Goal: Task Accomplishment & Management: Manage account settings

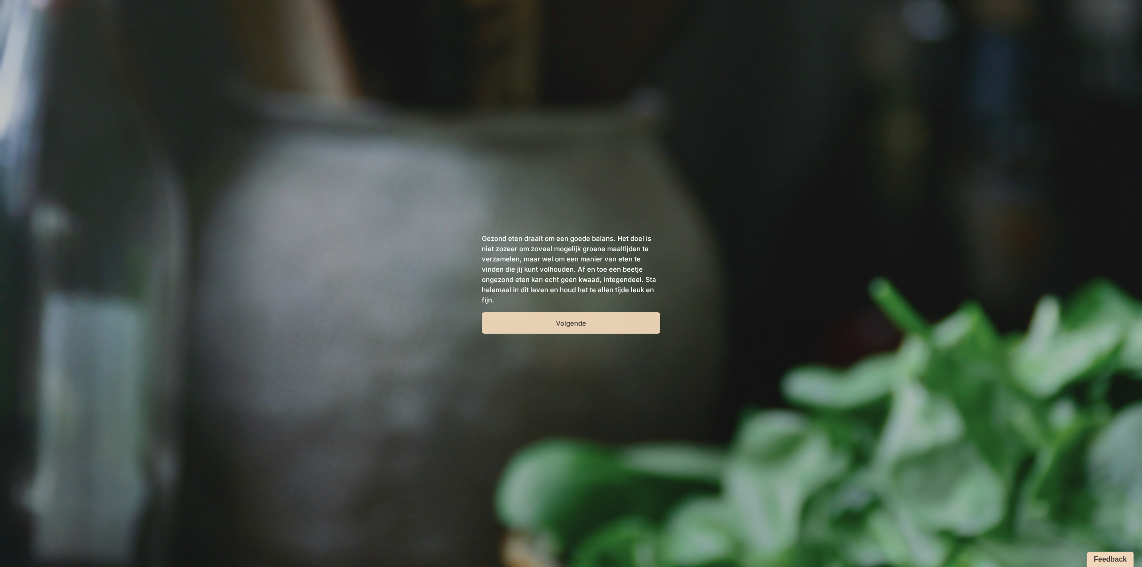
click at [538, 318] on button "Volgende" at bounding box center [571, 322] width 178 height 21
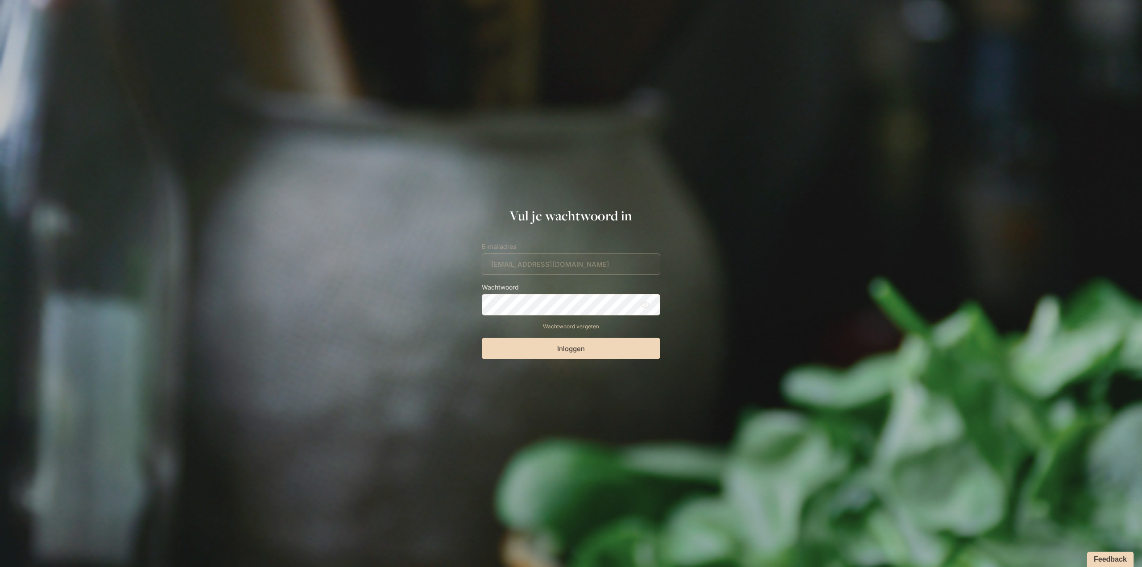
click at [482, 338] on button "Inloggen" at bounding box center [571, 348] width 178 height 21
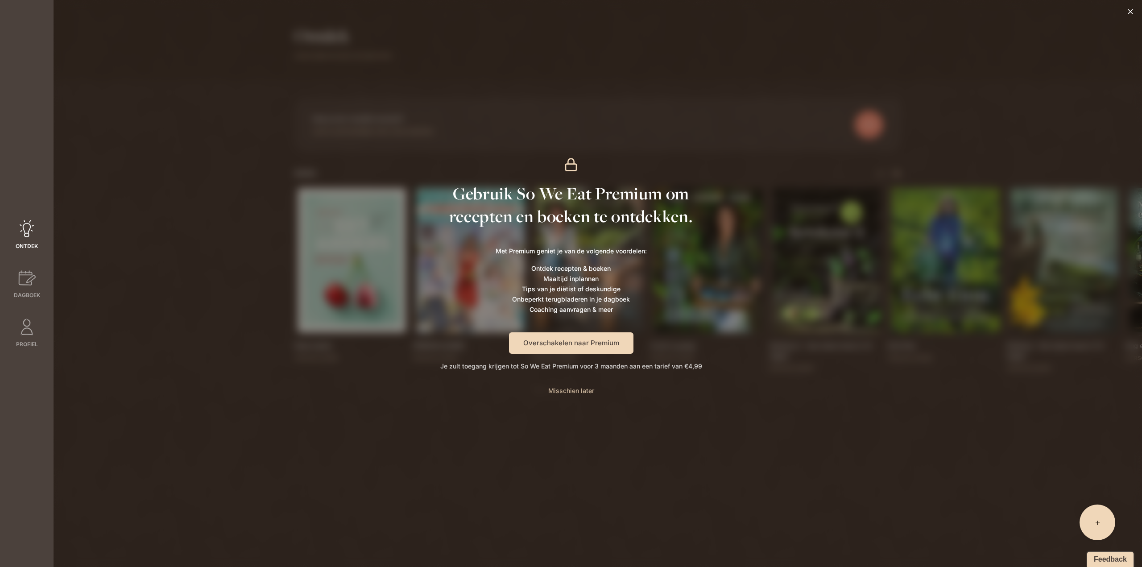
click at [572, 390] on span "Misschien later" at bounding box center [571, 391] width 46 height 8
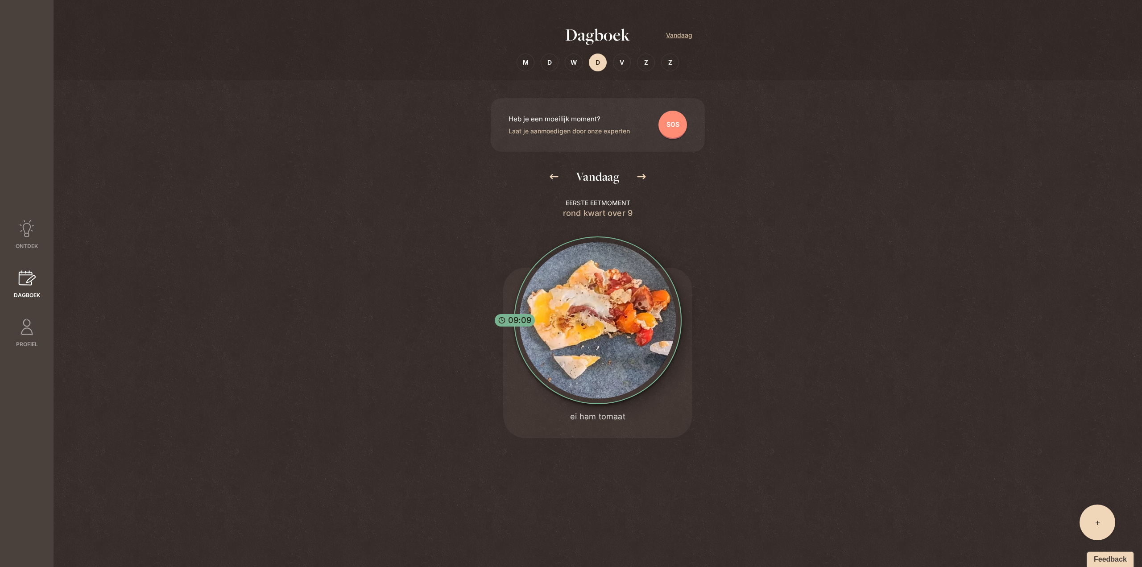
drag, startPoint x: 376, startPoint y: 327, endPoint x: 337, endPoint y: 326, distance: 38.8
click at [376, 327] on div "Dagboek Vandaag M D W D V Z Z Heb je een moeilijk moment? Laat je aanmoedigen d…" at bounding box center [598, 283] width 642 height 567
click at [29, 245] on span "Ontdek" at bounding box center [27, 246] width 22 height 8
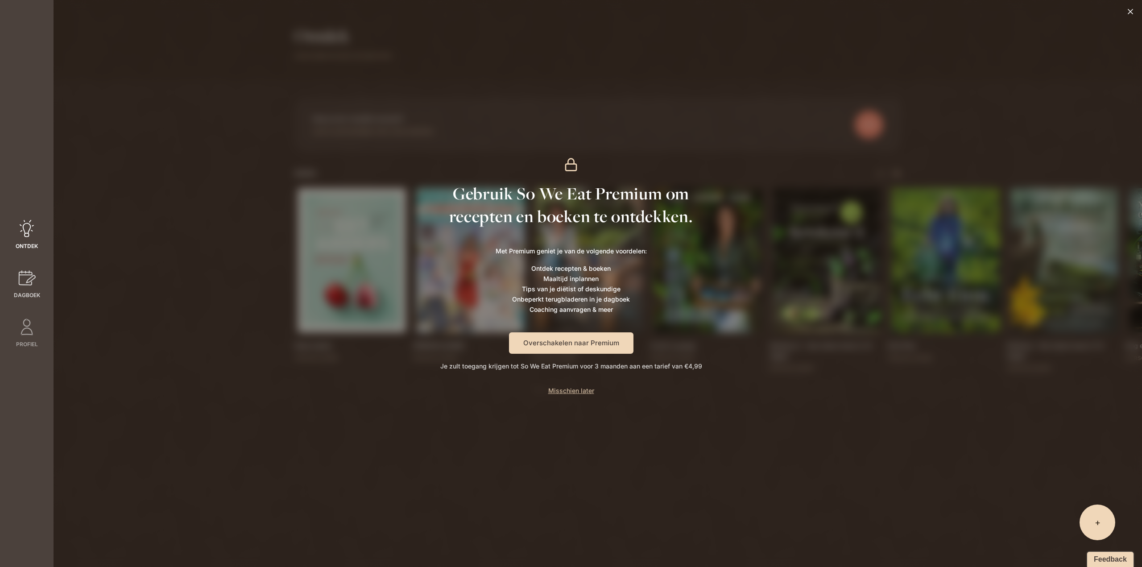
click at [33, 281] on icon at bounding box center [27, 278] width 18 height 18
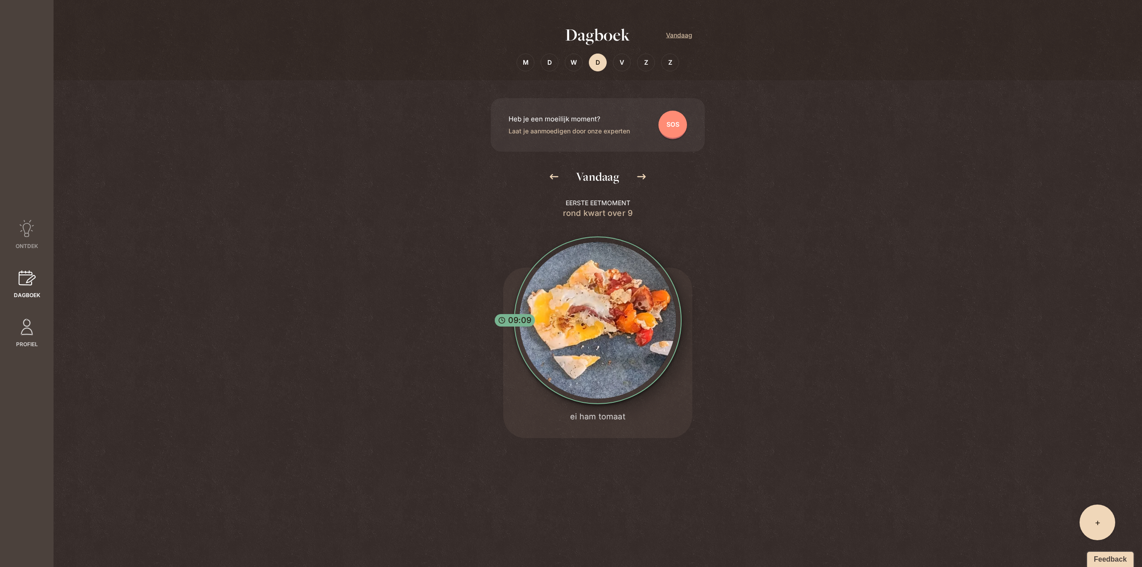
click at [30, 325] on icon at bounding box center [27, 327] width 18 height 18
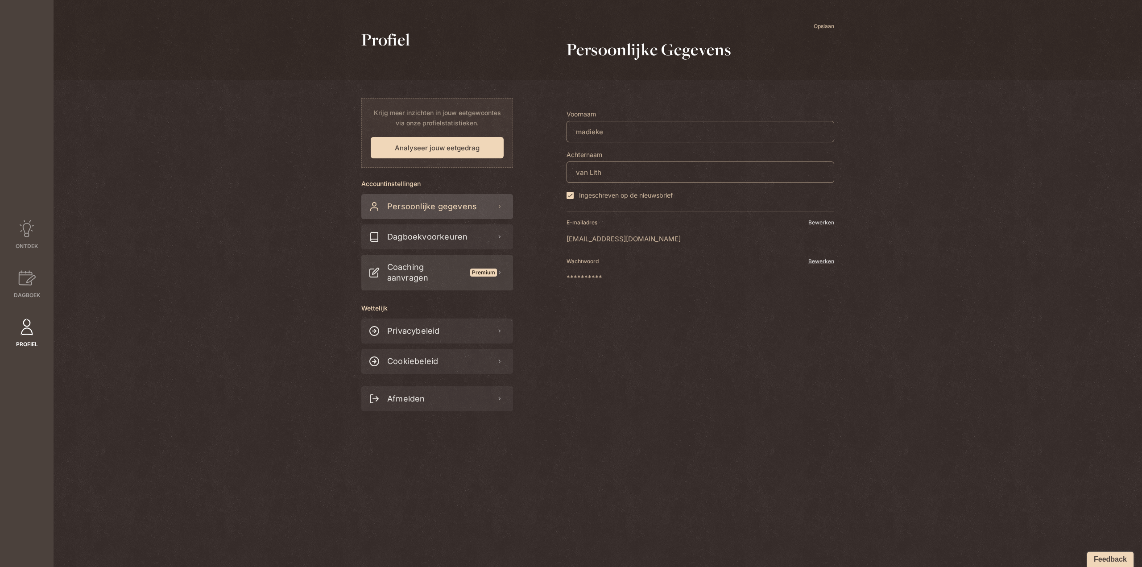
click at [473, 273] on span "Premium" at bounding box center [483, 272] width 27 height 8
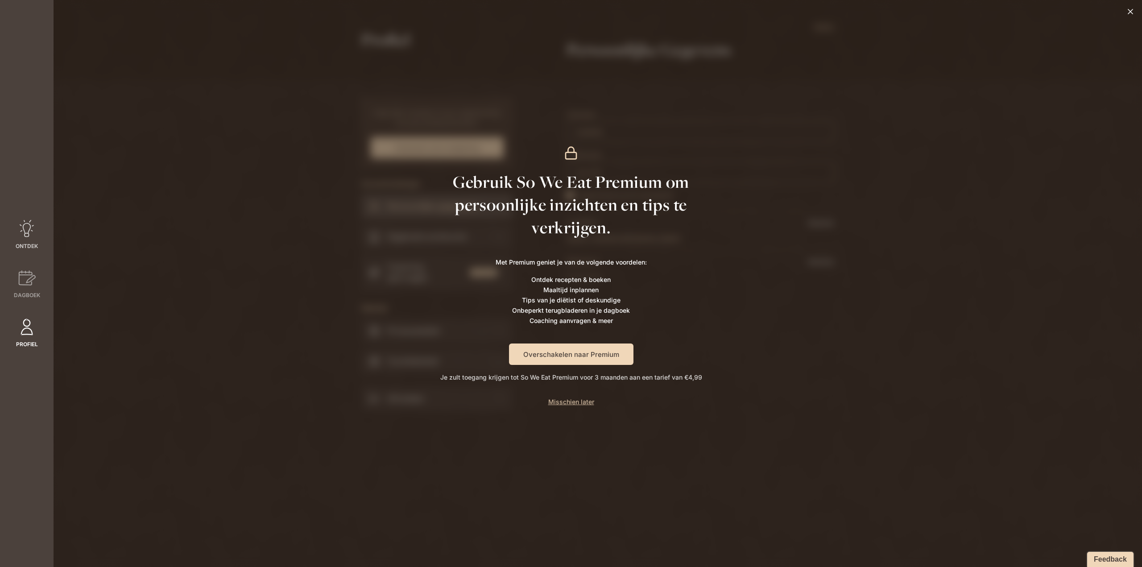
click at [30, 243] on span "Ontdek" at bounding box center [27, 246] width 22 height 8
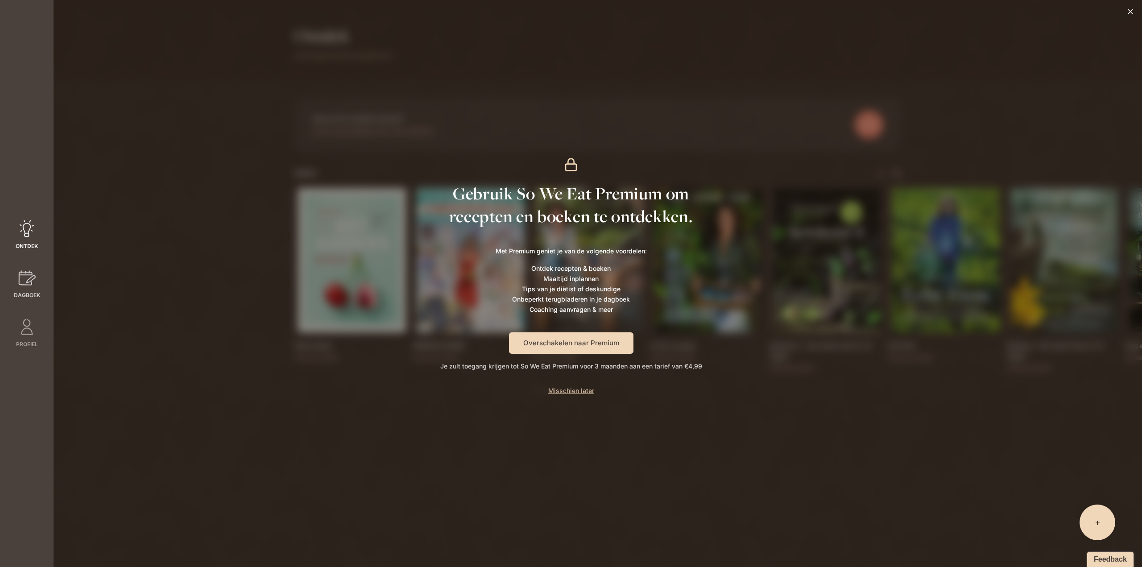
click at [33, 284] on icon at bounding box center [27, 278] width 18 height 18
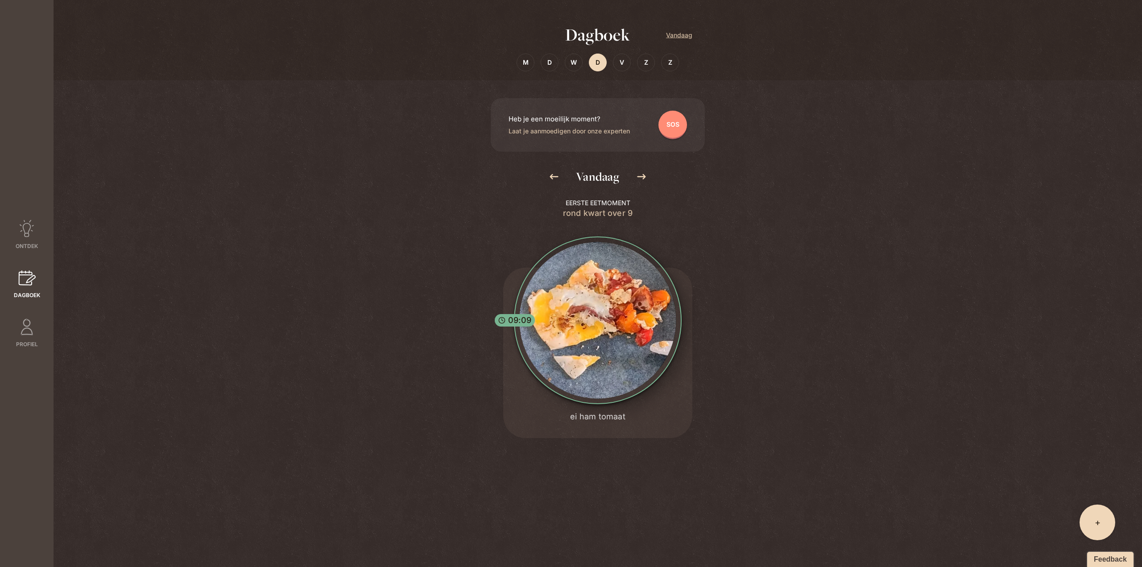
click at [1088, 522] on div "+ Wat eet je? Party-moment Om zeep" at bounding box center [1097, 522] width 36 height 36
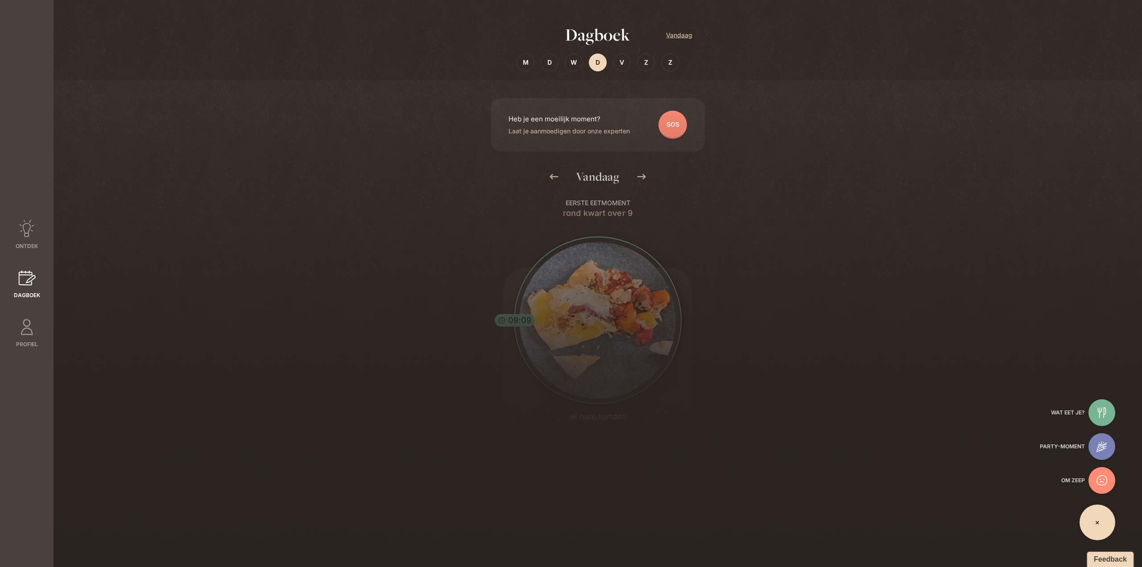
click at [1099, 485] on icon at bounding box center [1101, 480] width 11 height 11
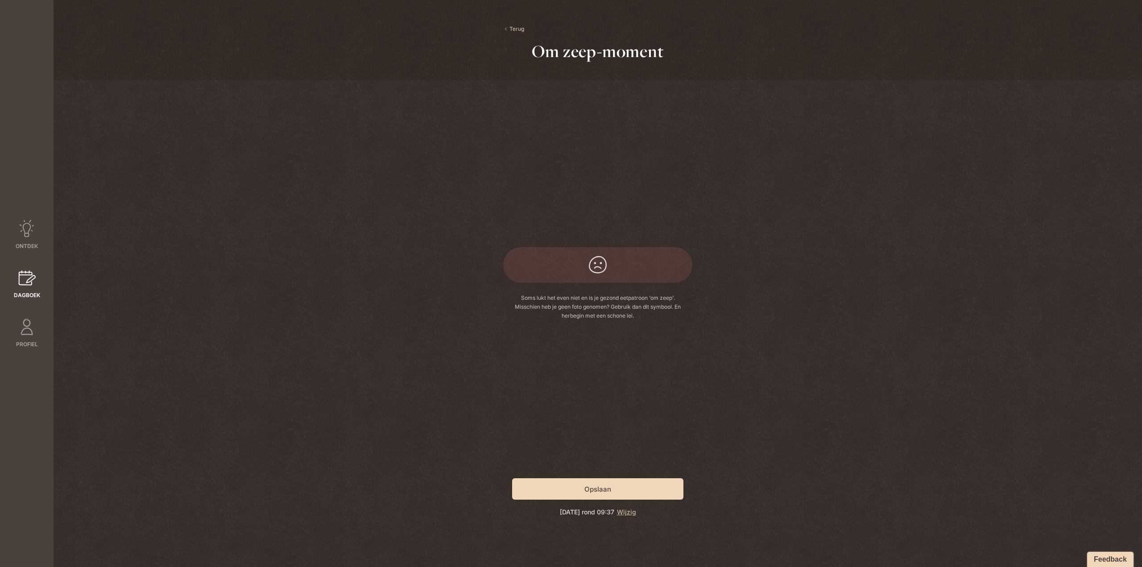
click at [33, 296] on span "Dagboek" at bounding box center [27, 295] width 26 height 8
